Goal: Transaction & Acquisition: Download file/media

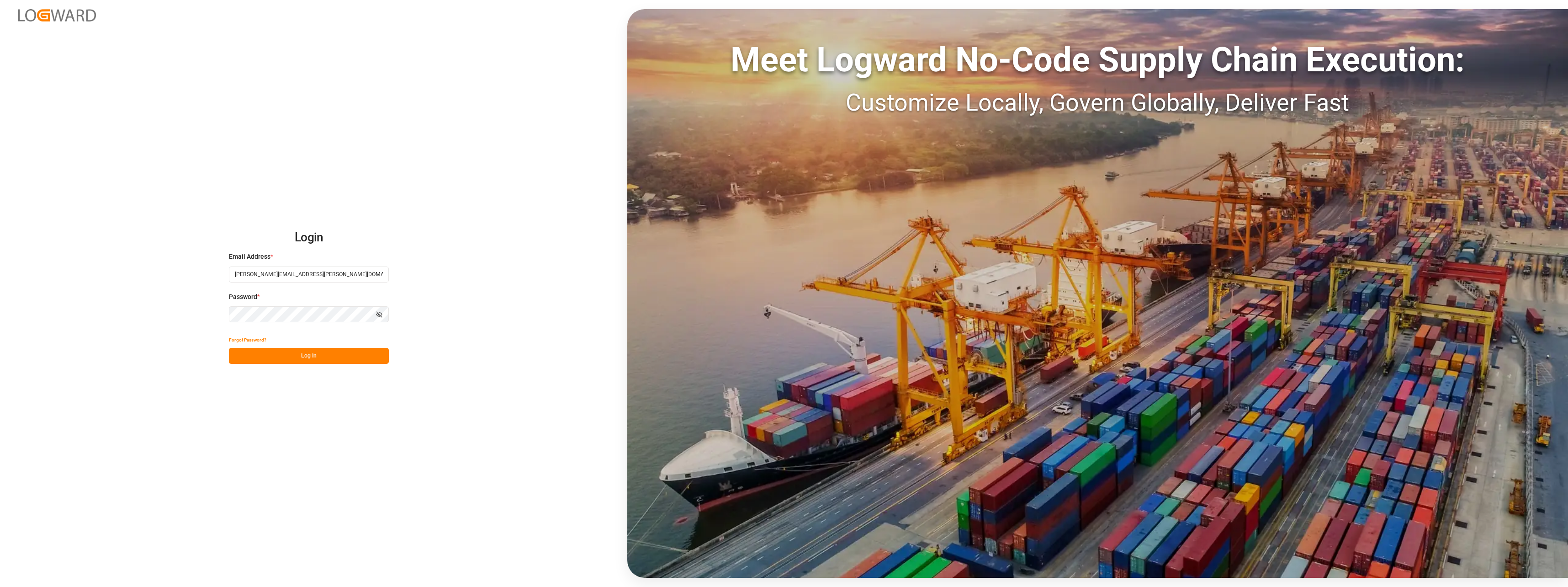
click at [315, 355] on button "Log In" at bounding box center [308, 355] width 160 height 16
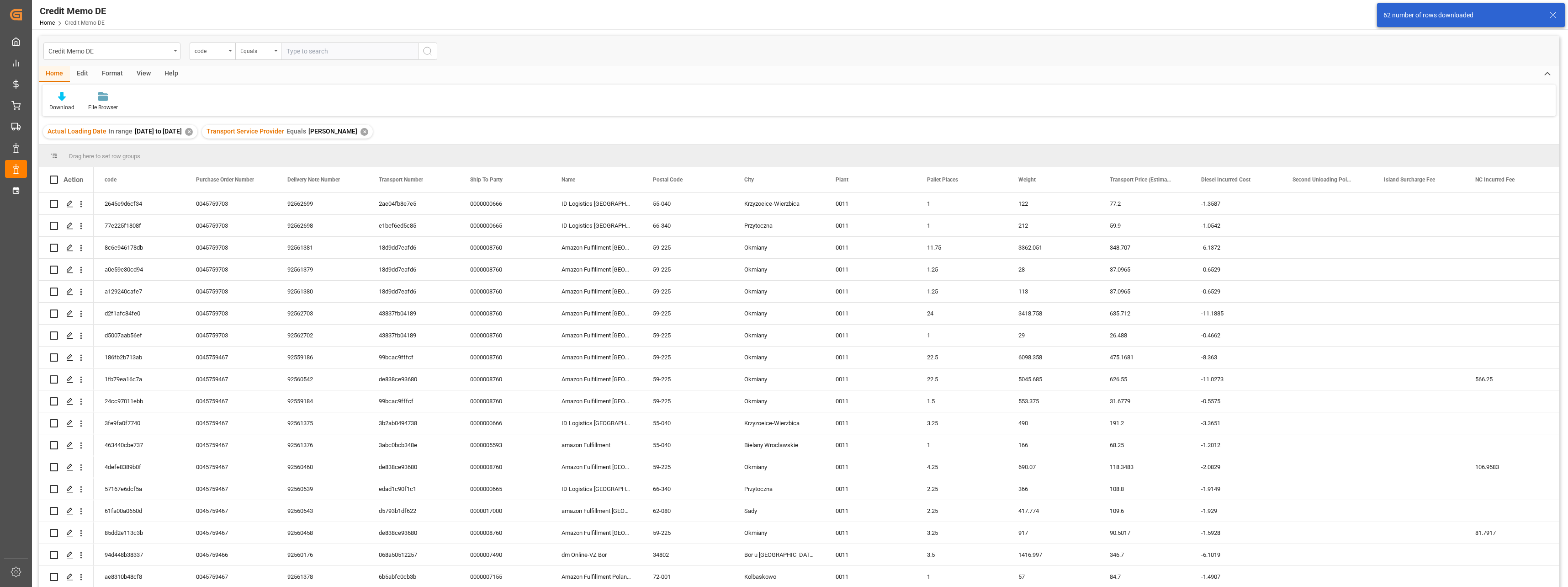
click at [368, 133] on div "✕" at bounding box center [364, 132] width 7 height 7
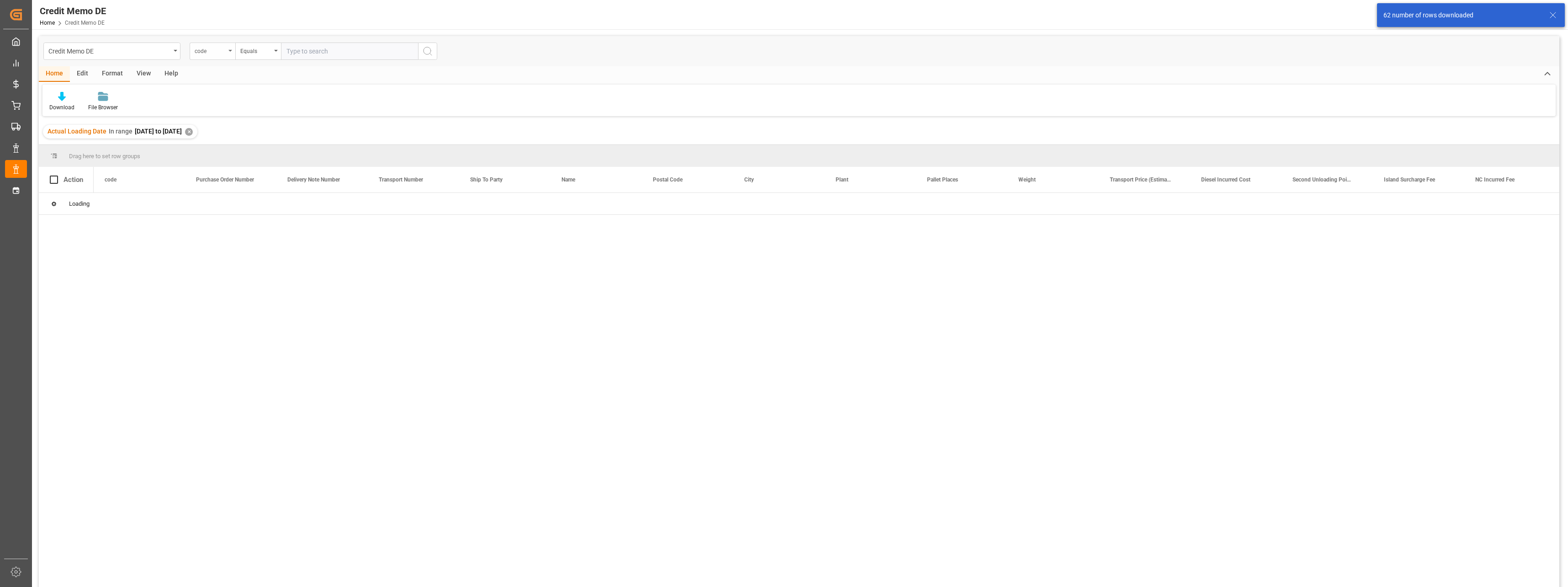
click at [218, 51] on div "code" at bounding box center [210, 50] width 31 height 10
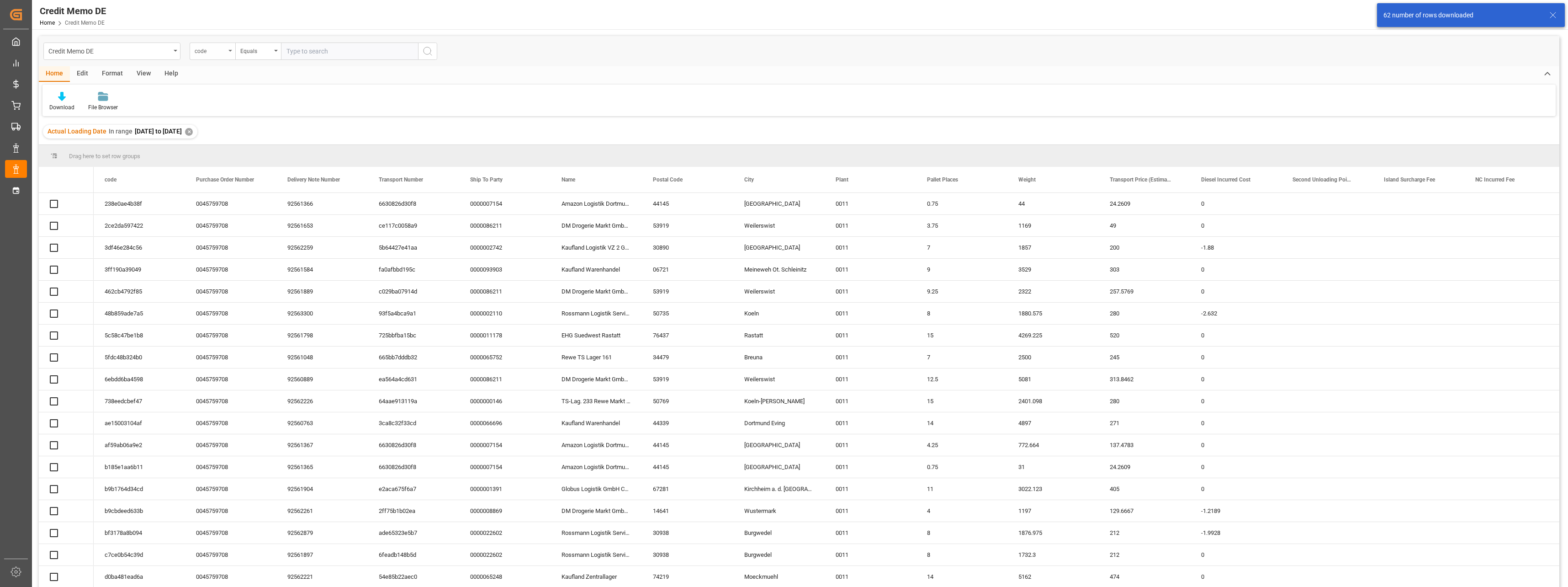
click at [223, 51] on div "code" at bounding box center [210, 50] width 31 height 10
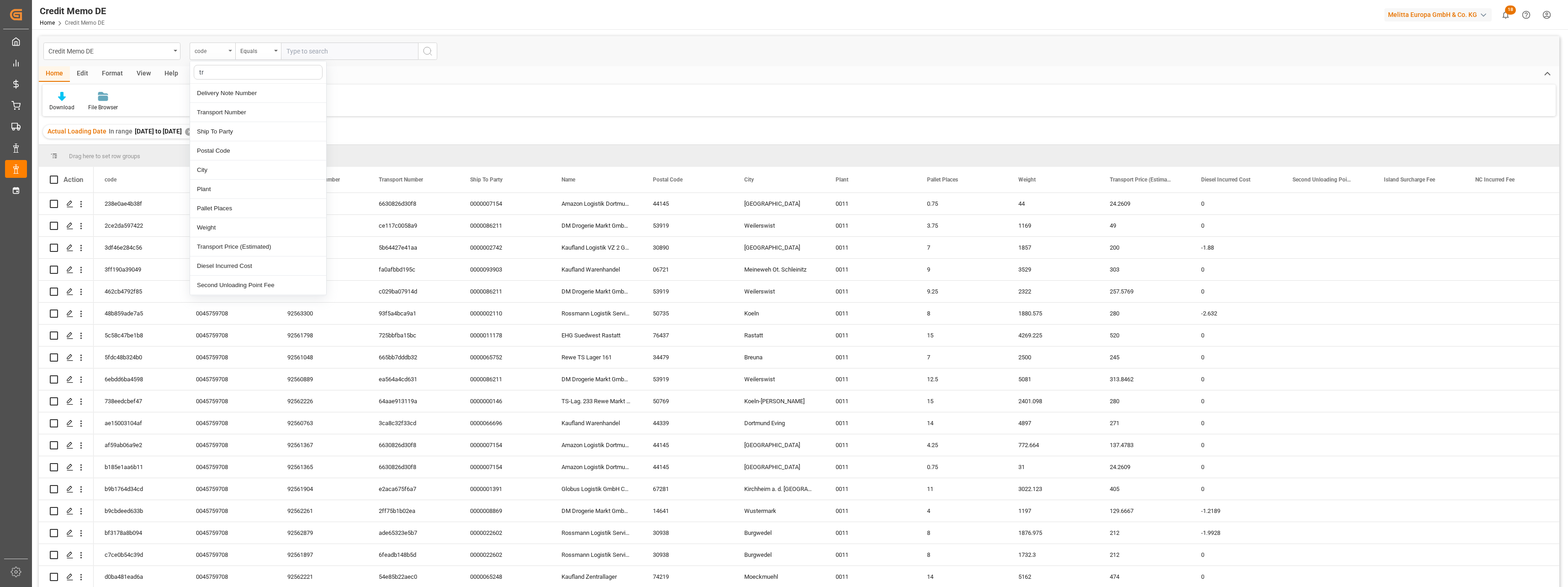
type input "tra"
click at [251, 152] on div "Transport Service Provider" at bounding box center [258, 151] width 136 height 19
click at [319, 51] on input "text" at bounding box center [349, 51] width 137 height 17
type input "LIT DE"
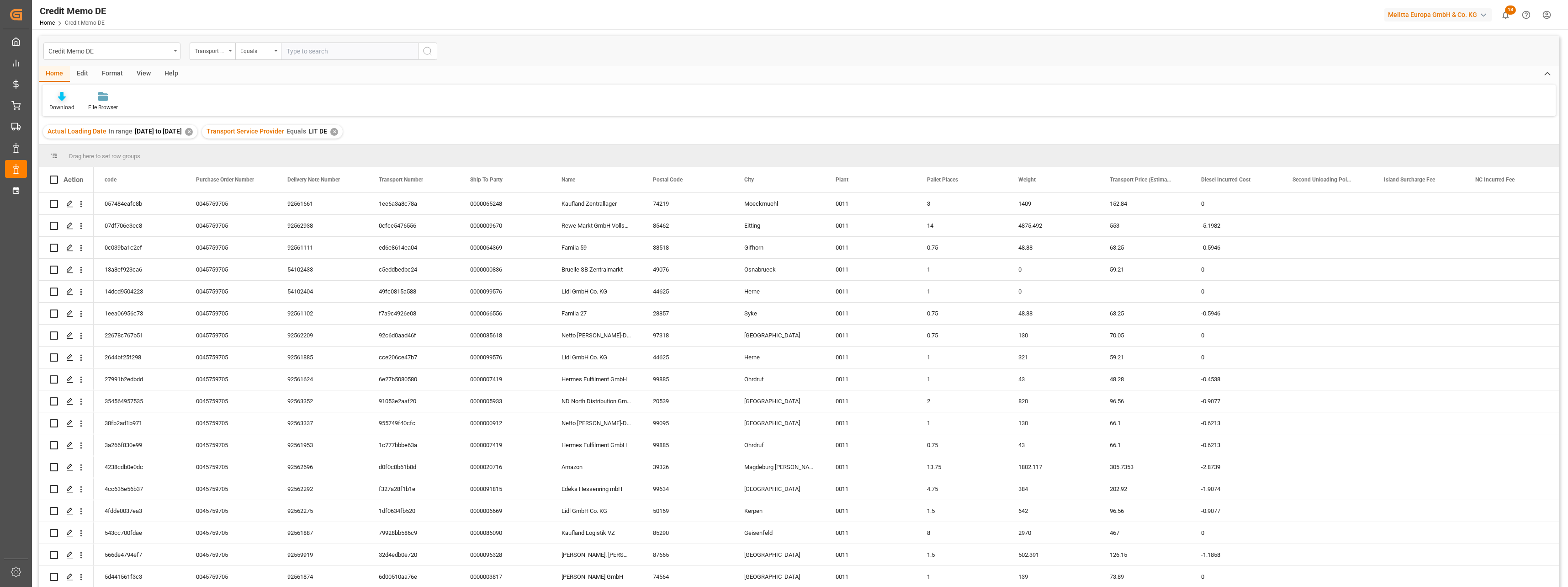
click at [62, 102] on div "Download" at bounding box center [62, 101] width 39 height 20
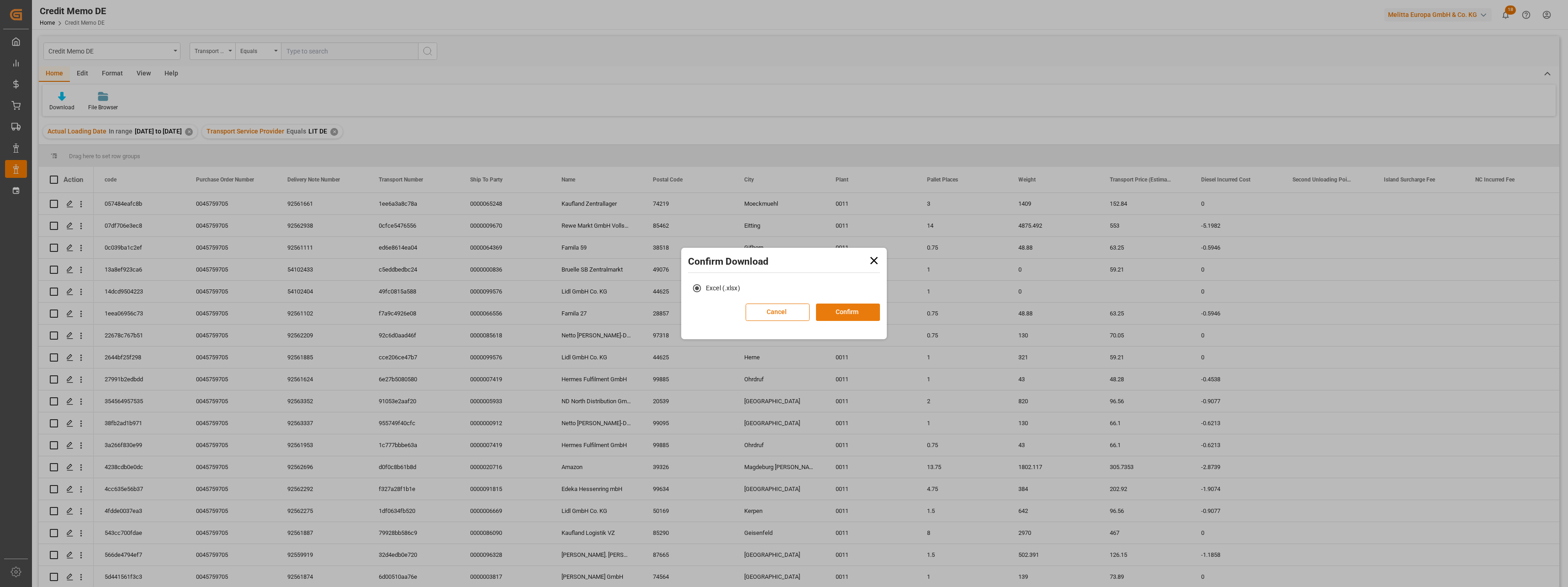
click at [842, 309] on button "Confirm" at bounding box center [848, 311] width 64 height 17
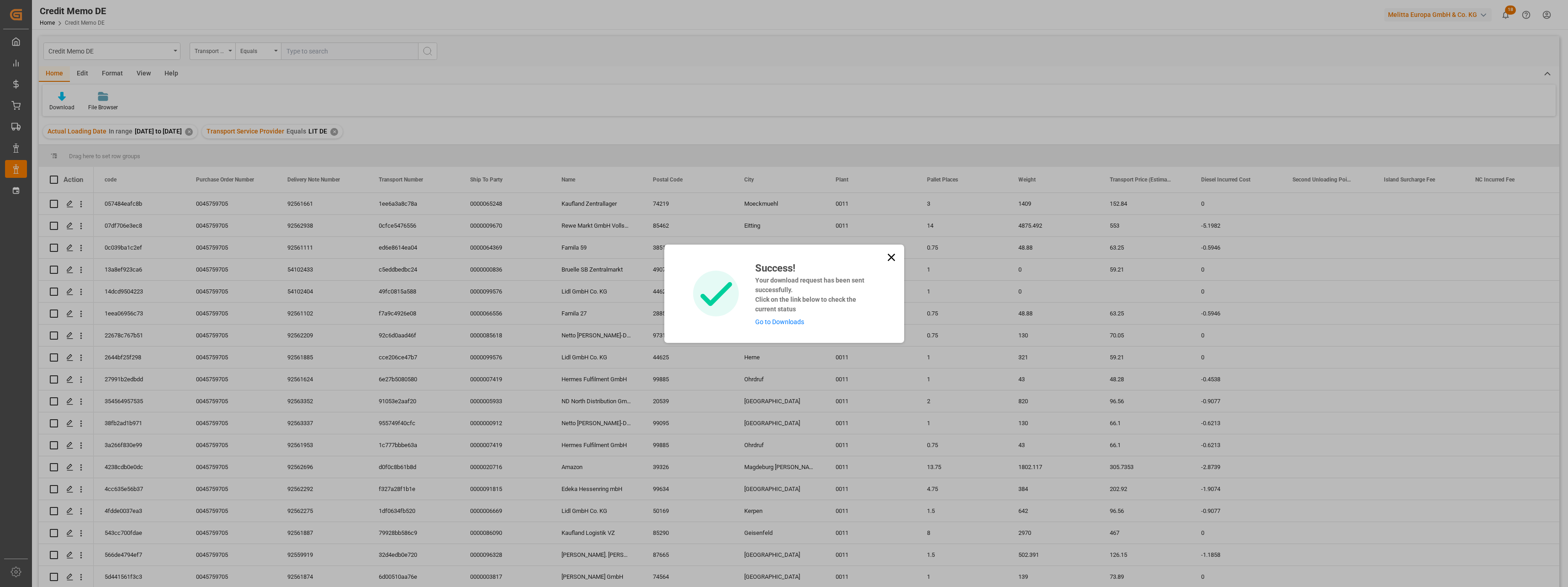
click at [772, 322] on link "Go to Downloads" at bounding box center [780, 322] width 49 height 7
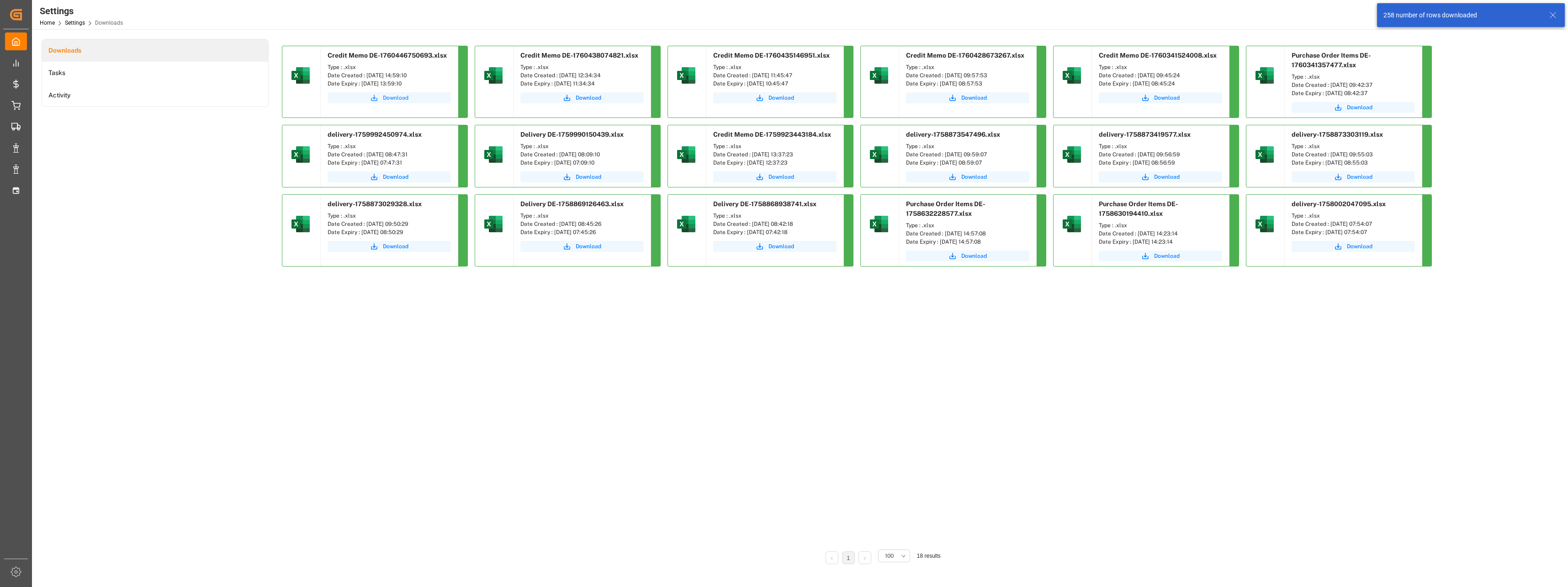
click at [416, 100] on button "Download" at bounding box center [390, 98] width 124 height 11
